Goal: Information Seeking & Learning: Check status

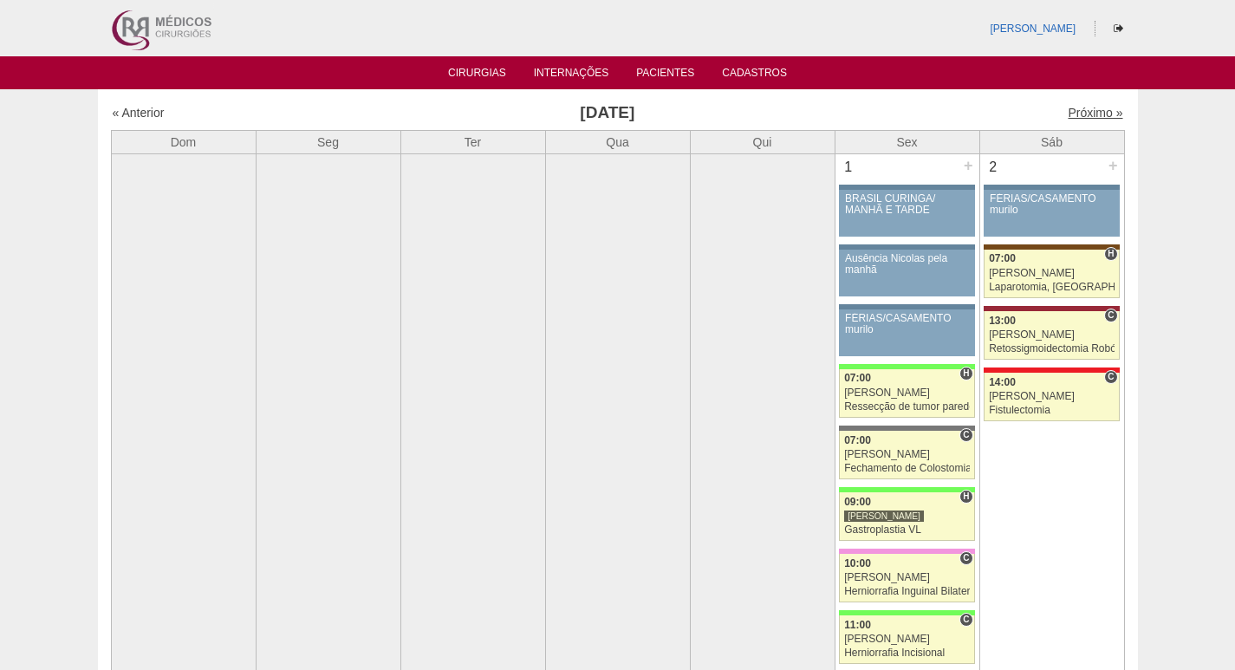
click at [1088, 109] on link "Próximo »" at bounding box center [1095, 113] width 55 height 14
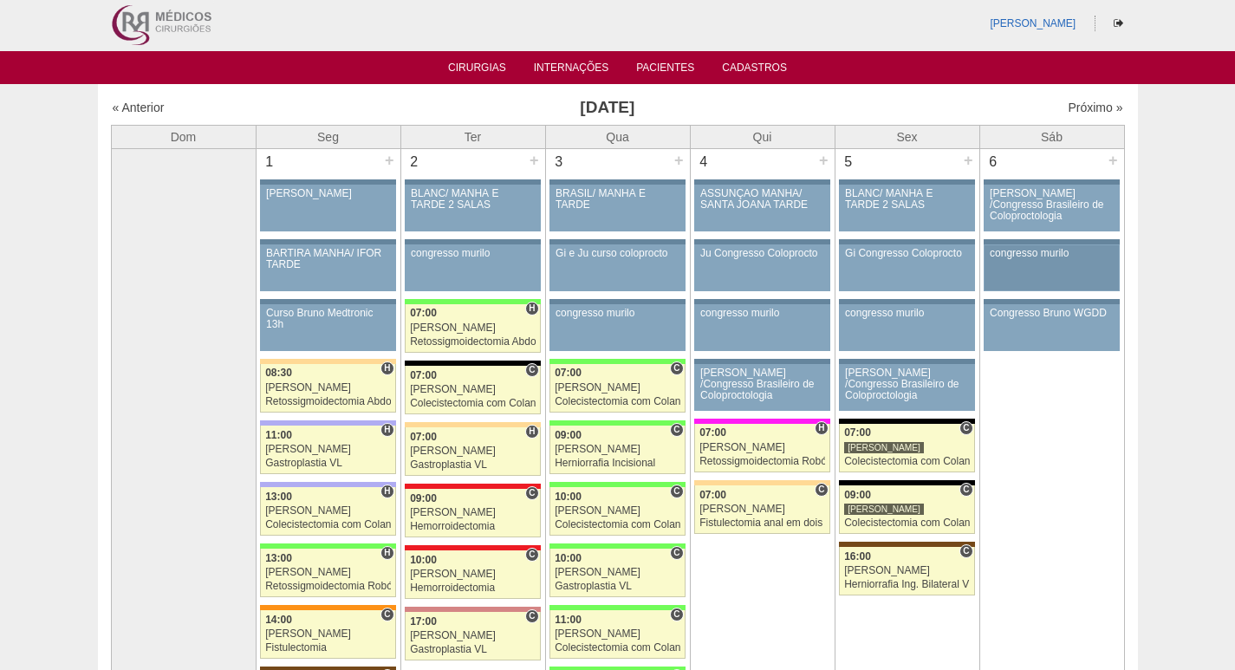
scroll to position [607, 0]
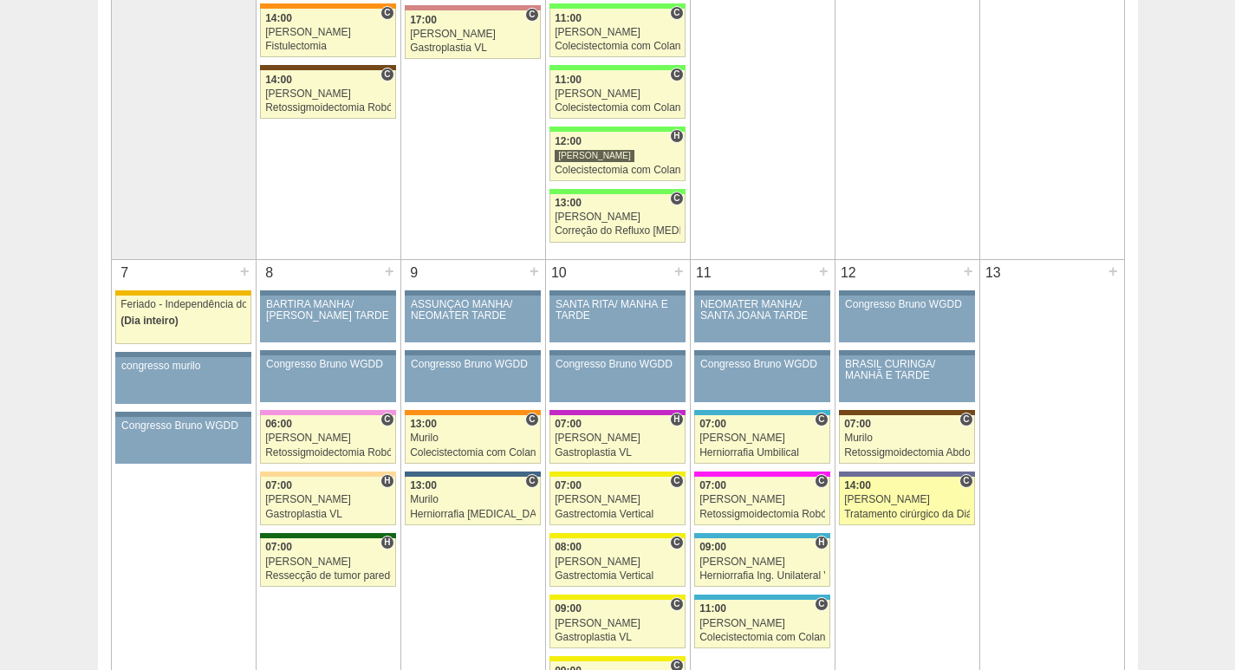
click at [914, 512] on div "Tratamento cirúrgico da Diástase do reto abdomem" at bounding box center [907, 514] width 126 height 11
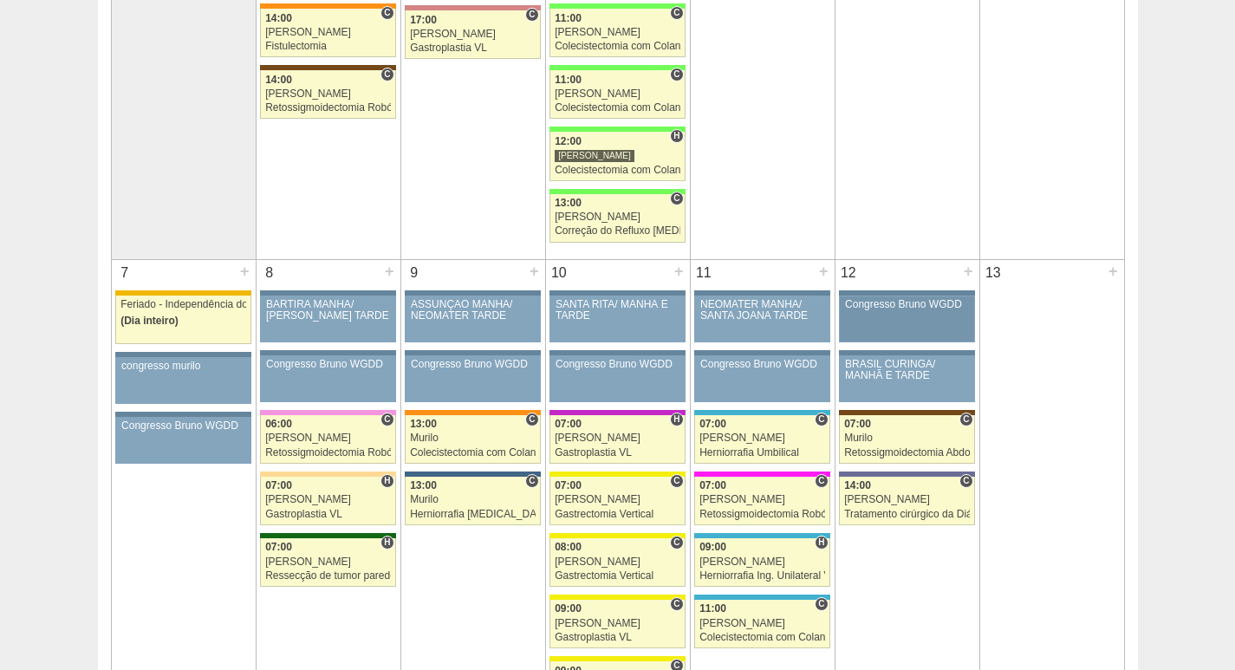
scroll to position [694, 0]
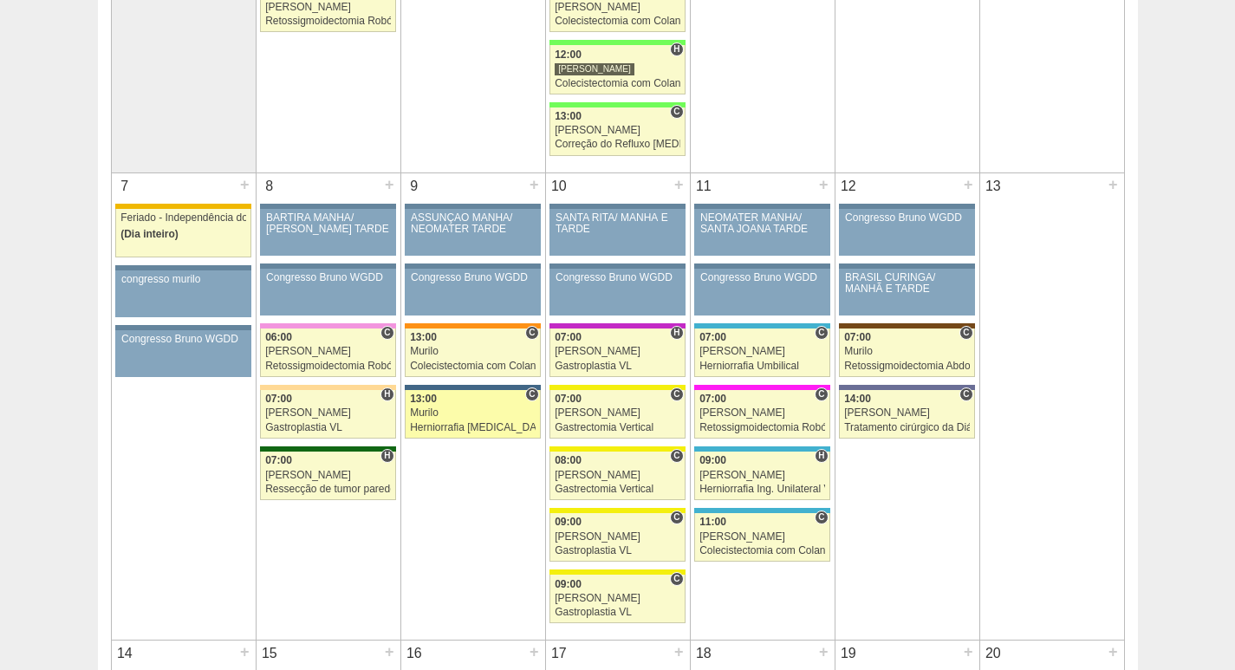
click at [460, 412] on div "Murilo" at bounding box center [473, 412] width 126 height 11
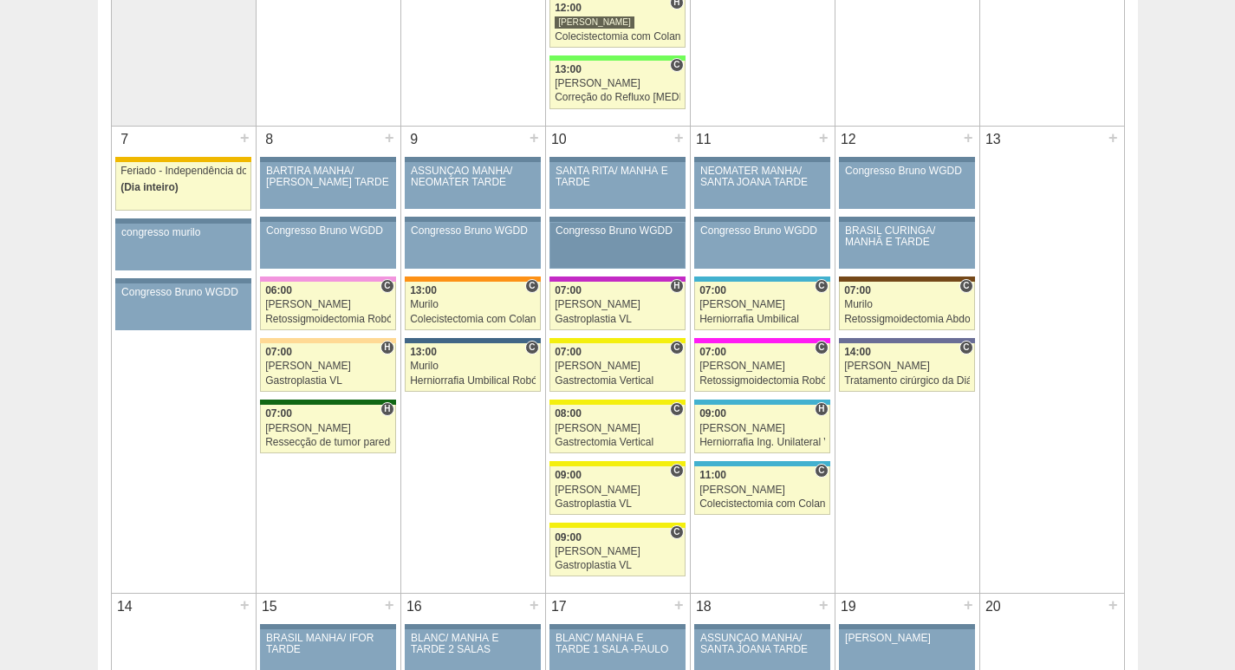
scroll to position [780, 0]
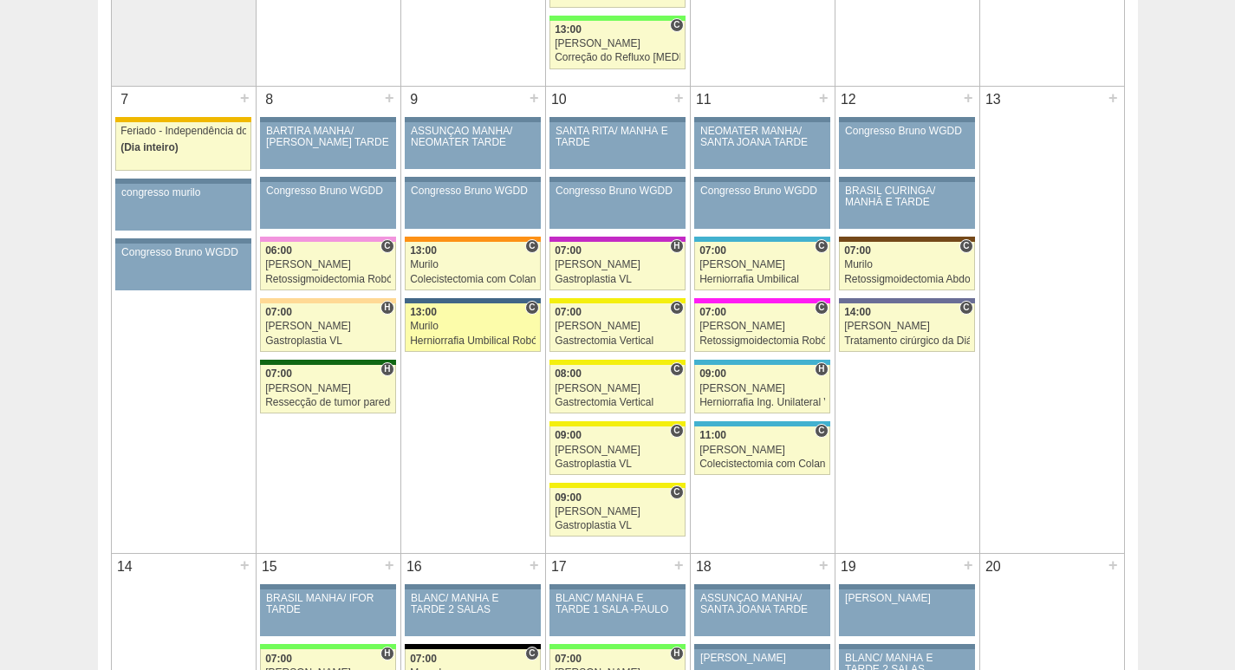
click at [463, 322] on div "Murilo" at bounding box center [473, 326] width 126 height 11
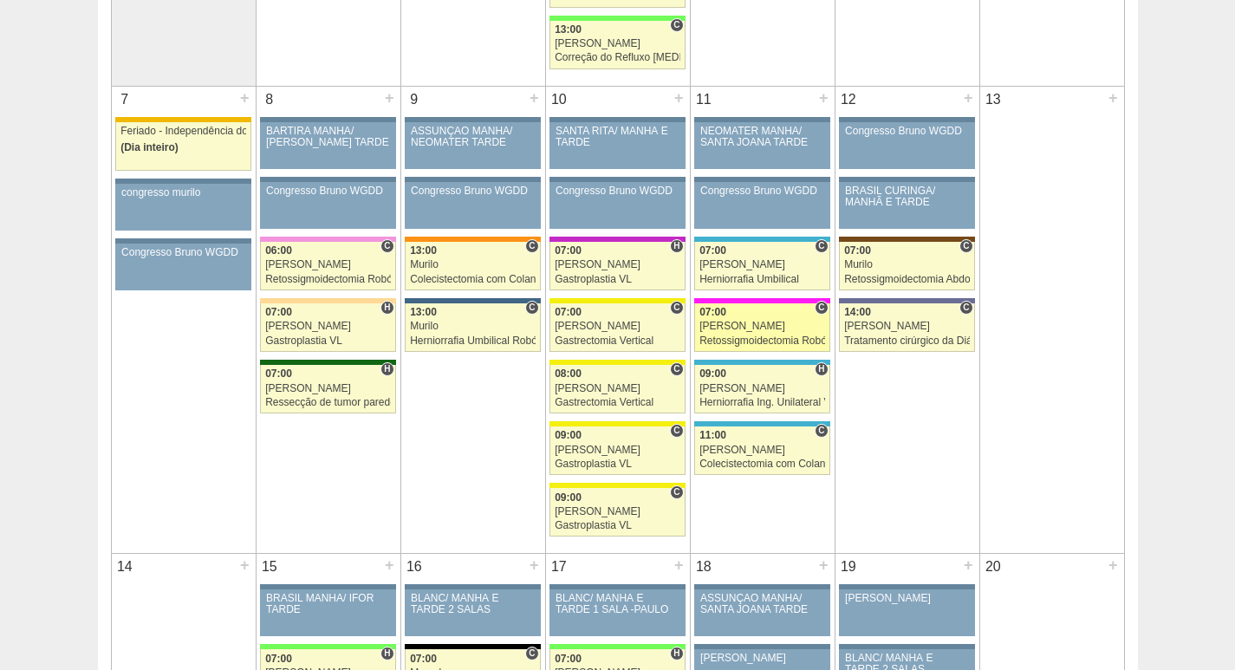
scroll to position [780, 0]
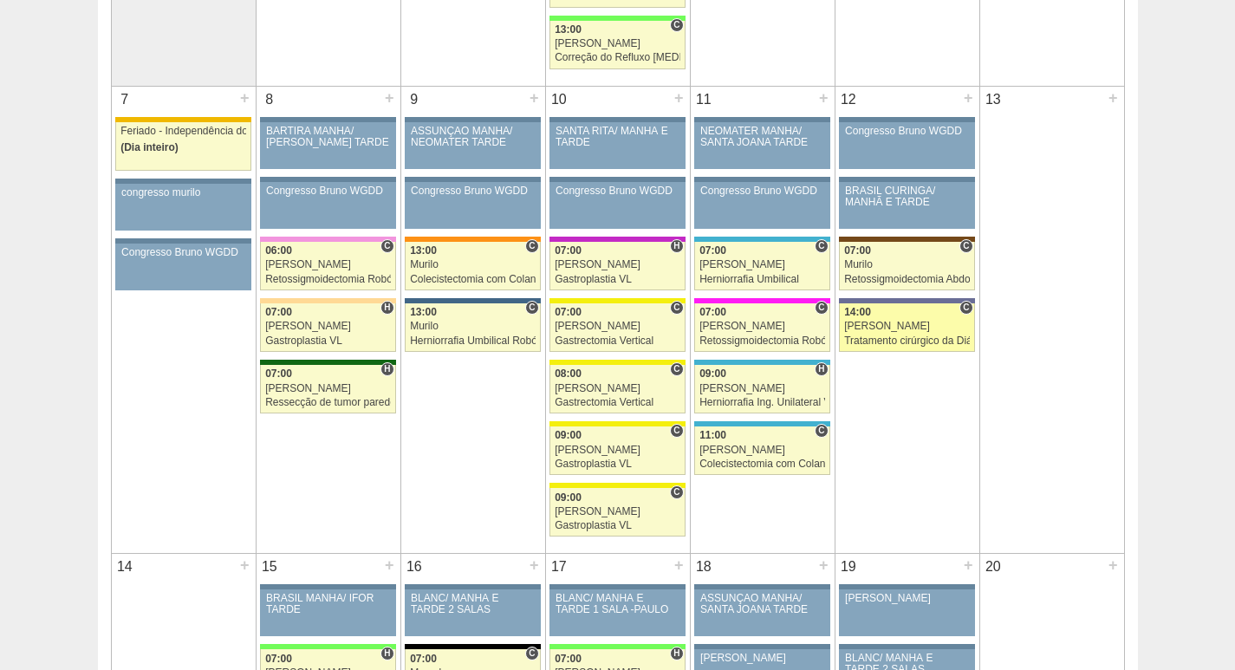
click at [889, 320] on link "87149 Vincit C 14:00 Luiz Guilherme Tratamento cirúrgico da Diástase do reto ab…" at bounding box center [906, 327] width 135 height 49
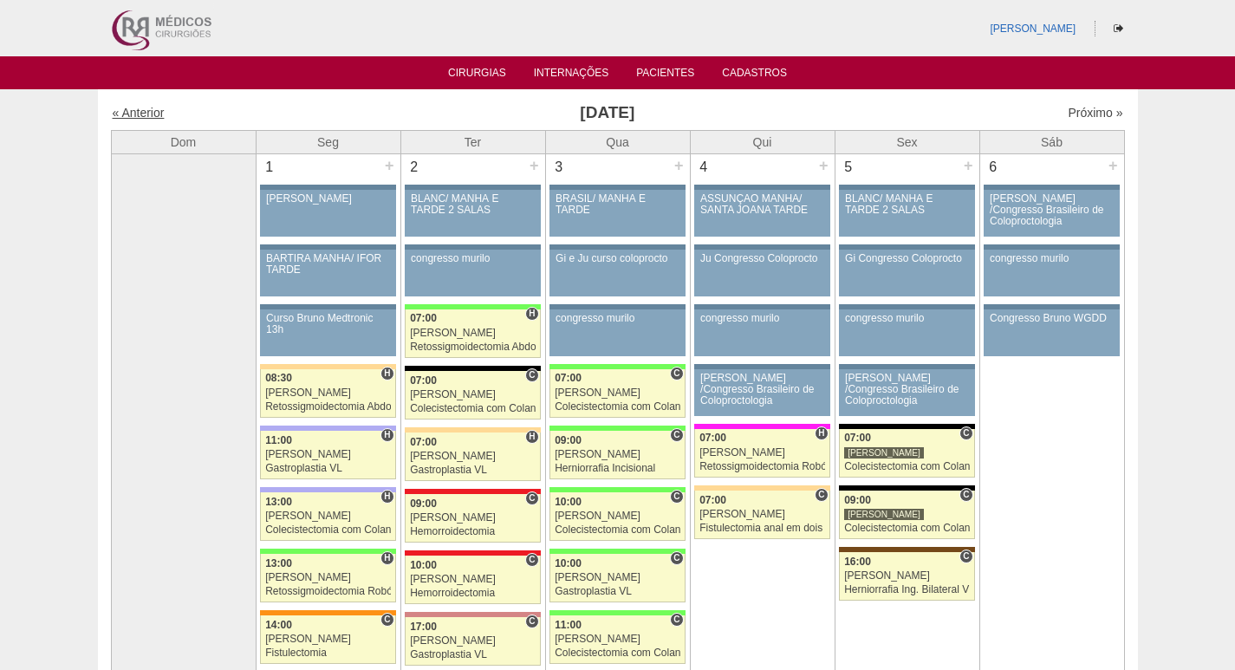
click at [144, 111] on link "« Anterior" at bounding box center [139, 113] width 52 height 14
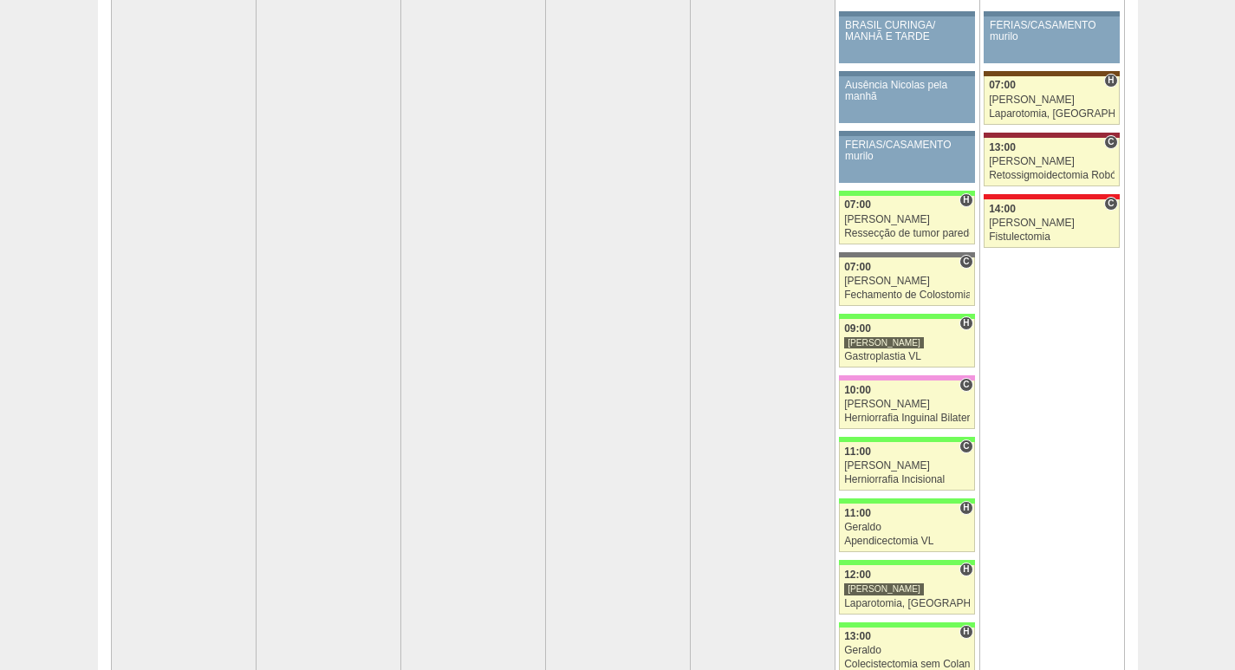
scroll to position [173, 0]
